Goal: Find specific page/section: Find specific page/section

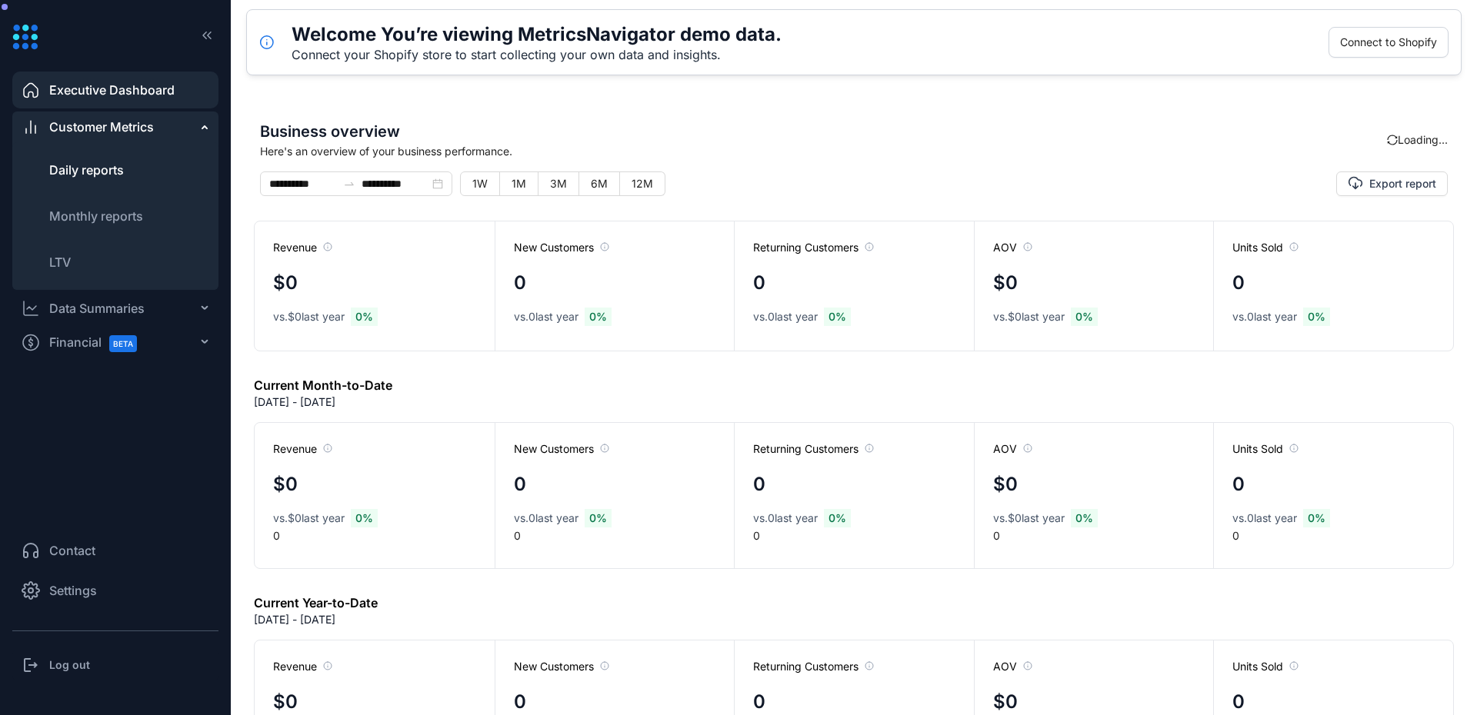
click at [46, 177] on li "Daily reports" at bounding box center [115, 170] width 206 height 37
